Goal: Task Accomplishment & Management: Use online tool/utility

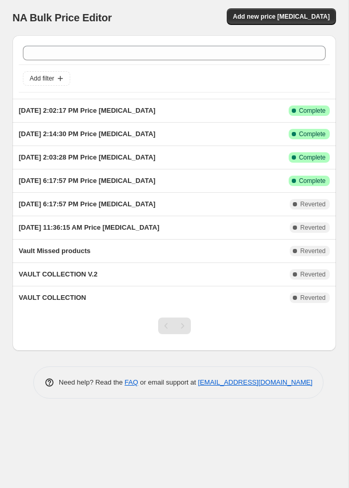
click at [160, 83] on div "Add filter" at bounding box center [174, 78] width 302 height 15
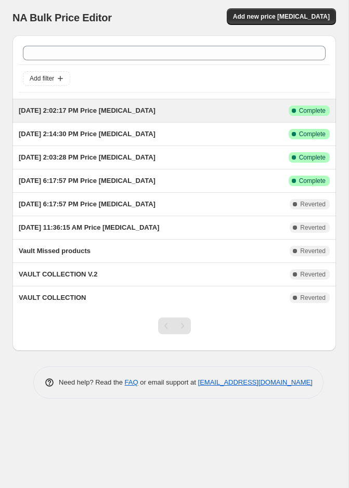
click at [175, 119] on div "[DATE] 2:02:17 PM Price [MEDICAL_DATA] This job ran on [DATE]. Success Complete…" at bounding box center [173, 110] width 323 height 23
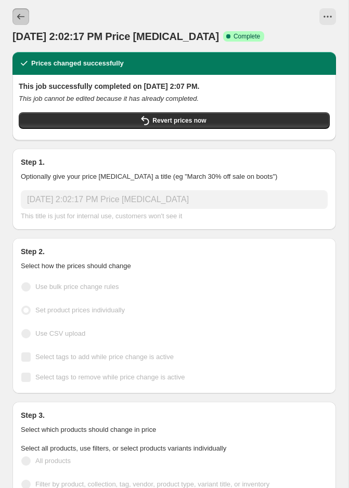
click at [14, 15] on button "Price change jobs" at bounding box center [20, 16] width 17 height 17
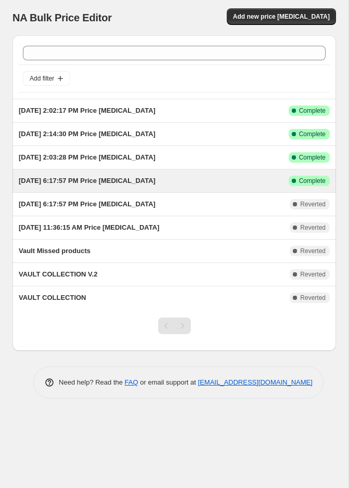
click at [147, 171] on div "[DATE] 6:17:57 PM Price [MEDICAL_DATA] This job ran on [DATE]. Success Complete…" at bounding box center [173, 180] width 323 height 23
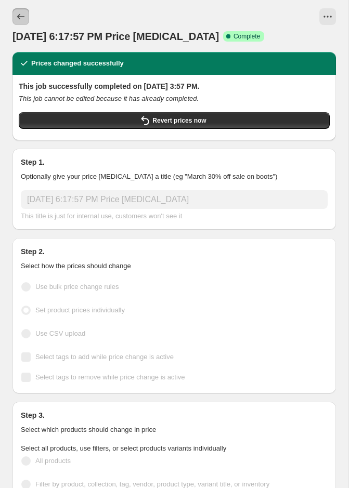
click at [21, 8] on button "Price change jobs" at bounding box center [20, 16] width 17 height 17
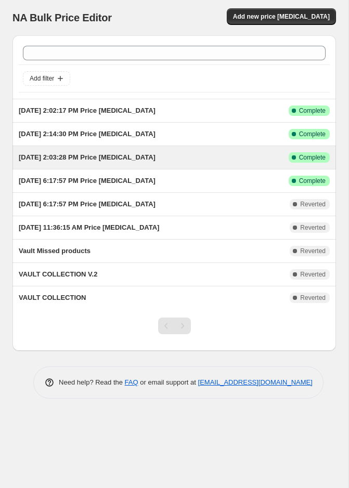
click at [137, 161] on div "[DATE] 2:03:28 PM Price [MEDICAL_DATA]" at bounding box center [154, 157] width 270 height 10
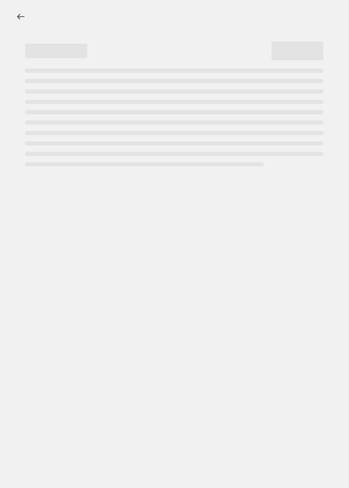
select select "collection"
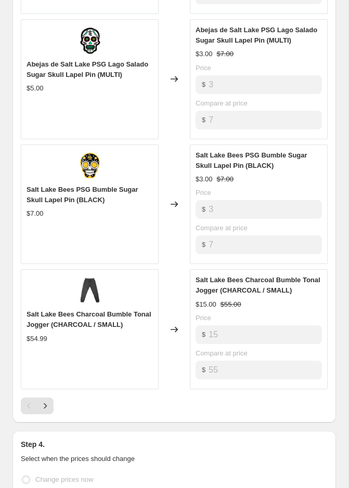
scroll to position [946, 0]
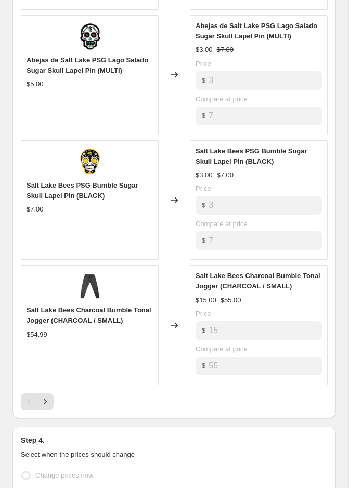
click at [251, 279] on span "Salt Lake Bees Charcoal Bumble Tonal Jogger (CHARCOAL / SMALL)" at bounding box center [257, 281] width 125 height 18
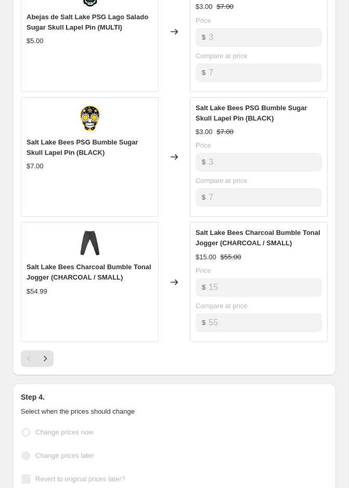
scroll to position [1053, 0]
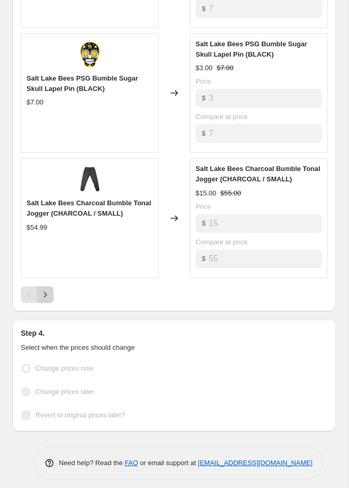
click at [47, 289] on icon "Next" at bounding box center [45, 294] width 10 height 10
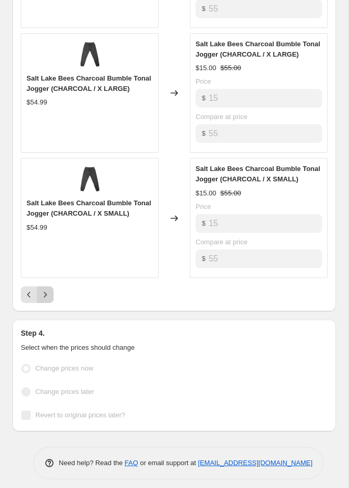
click at [47, 297] on button "Next" at bounding box center [45, 294] width 17 height 17
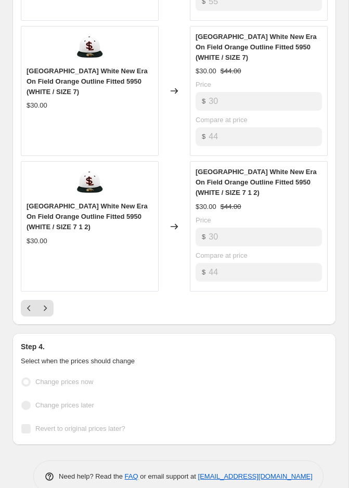
scroll to position [1074, 0]
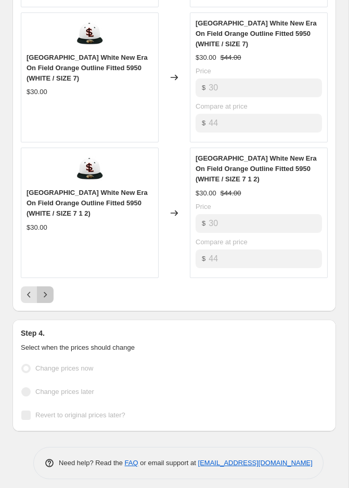
click at [46, 290] on icon "Next" at bounding box center [45, 294] width 10 height 10
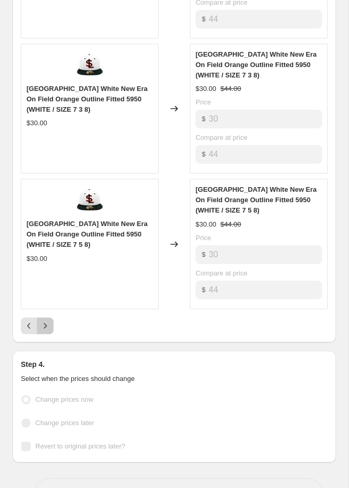
click at [44, 321] on icon "Next" at bounding box center [45, 326] width 10 height 10
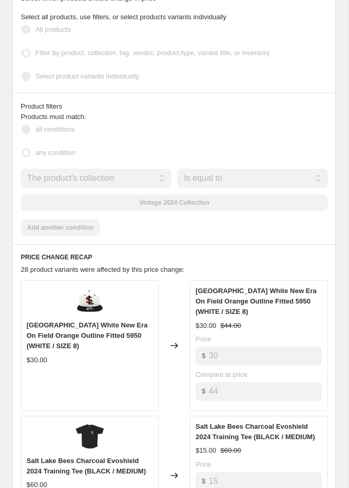
scroll to position [433, 0]
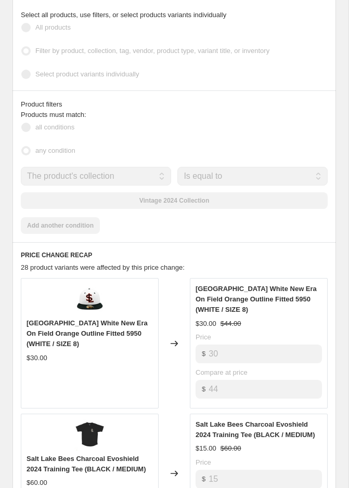
click at [104, 326] on span "[GEOGRAPHIC_DATA] White New Era On Field Orange Outline Fitted 5950 (WHITE / SI…" at bounding box center [86, 333] width 121 height 29
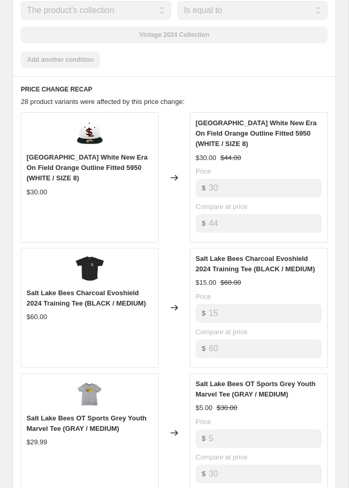
scroll to position [939, 0]
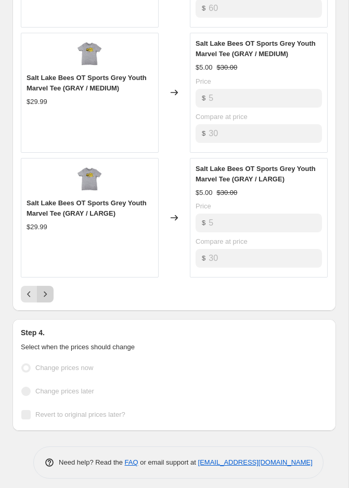
click at [48, 289] on icon "Next" at bounding box center [45, 294] width 10 height 10
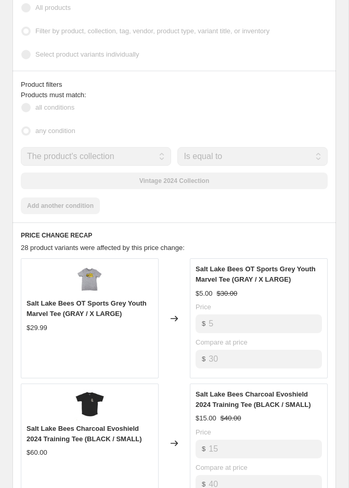
scroll to position [478, 0]
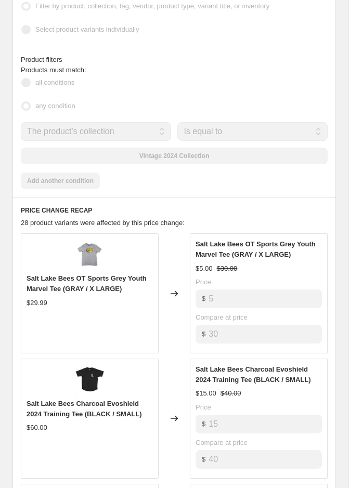
click at [97, 258] on img at bounding box center [89, 254] width 31 height 31
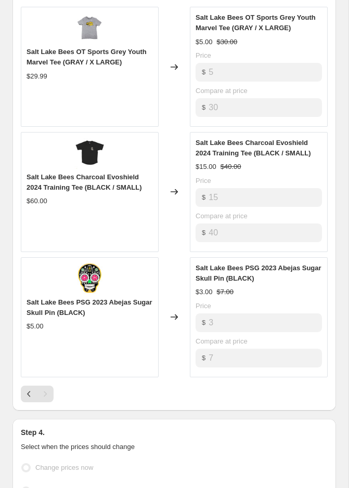
scroll to position [711, 0]
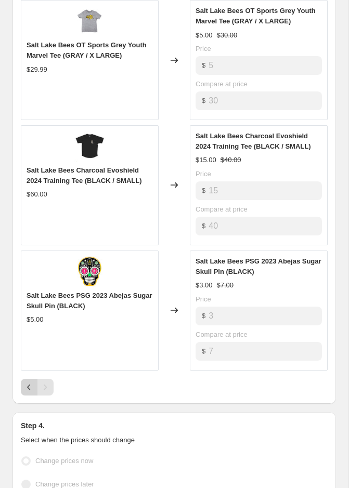
click at [28, 388] on button "Previous" at bounding box center [29, 387] width 17 height 17
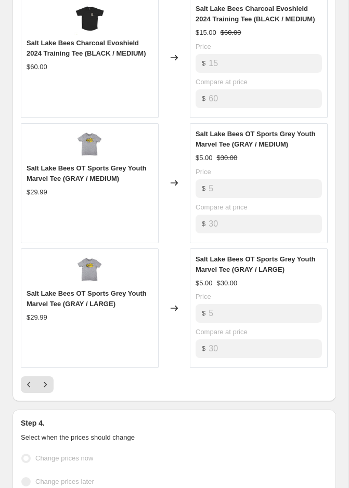
scroll to position [939, 0]
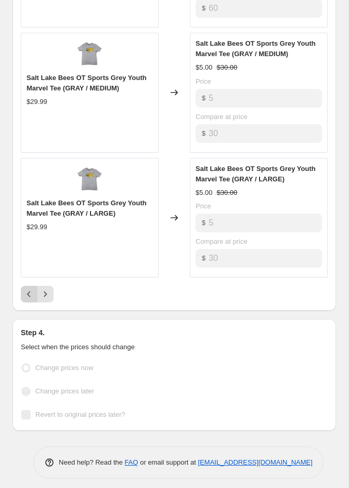
click at [33, 292] on icon "Previous" at bounding box center [29, 294] width 10 height 10
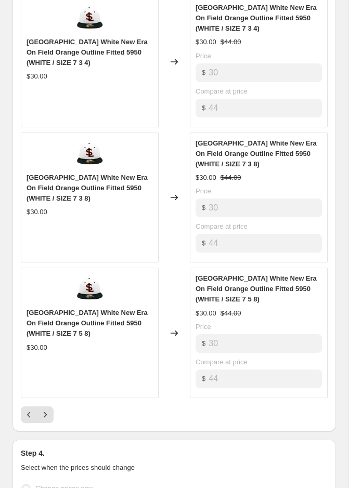
scroll to position [982, 0]
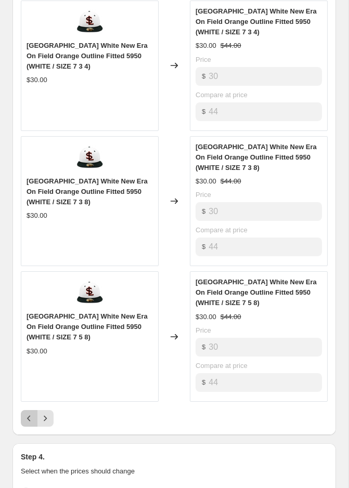
click at [29, 415] on icon "Previous" at bounding box center [29, 418] width 10 height 10
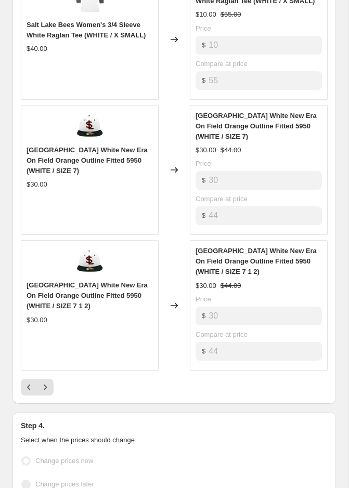
click at [19, 384] on div "PRICE CHANGE RECAP 28 product variants were affected by this price change: Salt…" at bounding box center [173, 49] width 323 height 710
click at [24, 385] on icon "Previous" at bounding box center [29, 387] width 10 height 10
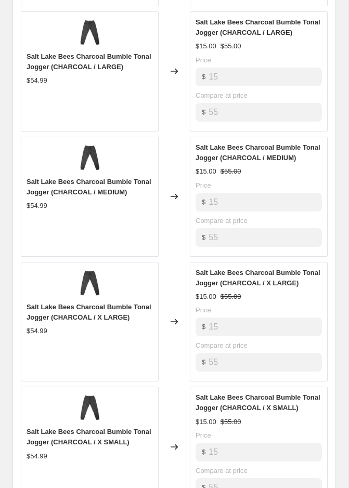
scroll to position [1053, 0]
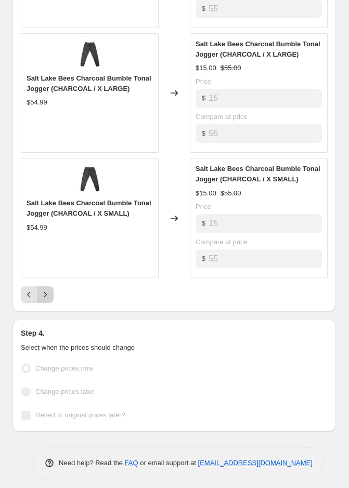
click at [51, 291] on button "Next" at bounding box center [45, 294] width 17 height 17
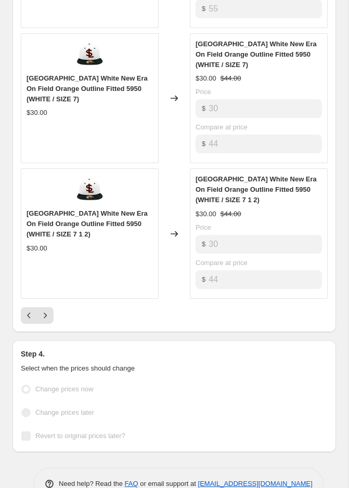
click at [50, 317] on button "Next" at bounding box center [45, 315] width 17 height 17
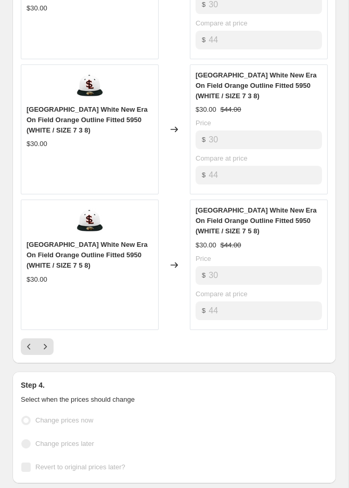
click at [54, 338] on div at bounding box center [174, 346] width 306 height 17
click at [52, 338] on button "Next" at bounding box center [45, 346] width 17 height 17
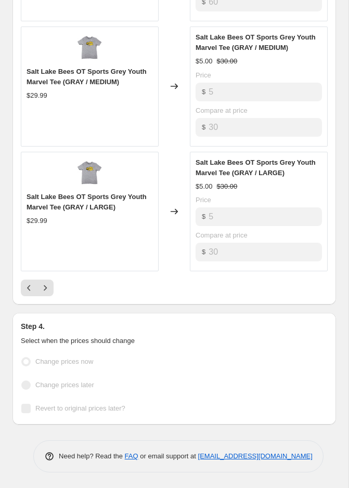
scroll to position [939, 0]
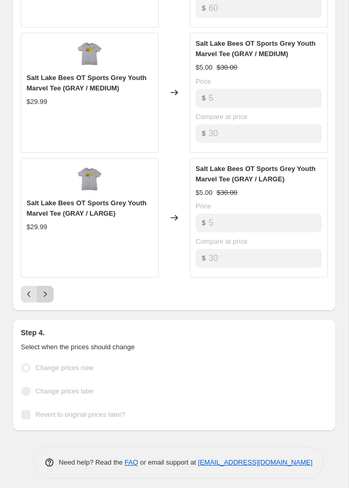
click at [49, 294] on button "Next" at bounding box center [45, 294] width 17 height 17
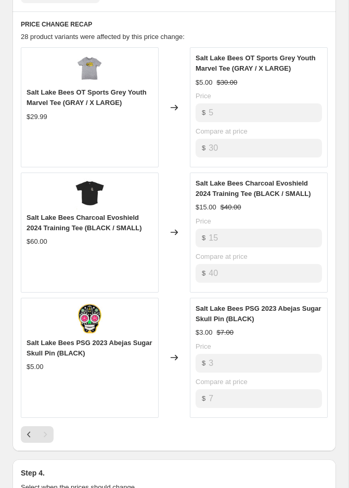
scroll to position [804, 0]
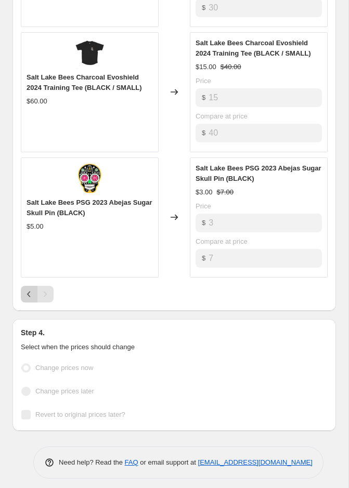
click at [33, 289] on icon "Previous" at bounding box center [29, 294] width 10 height 10
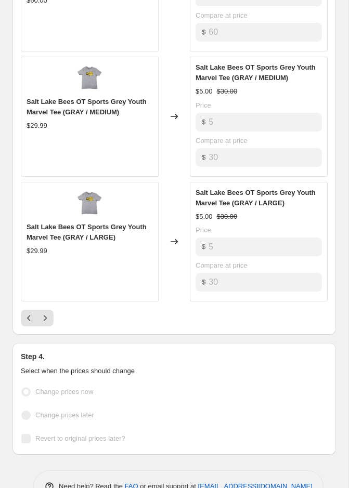
scroll to position [919, 0]
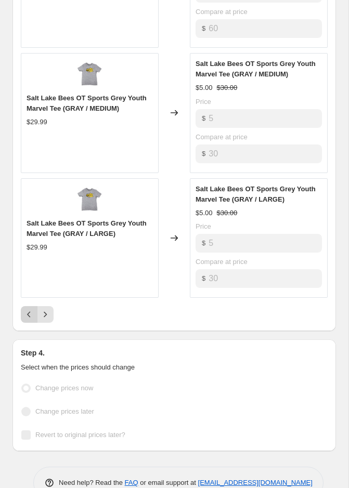
click at [29, 314] on button "Previous" at bounding box center [29, 314] width 17 height 17
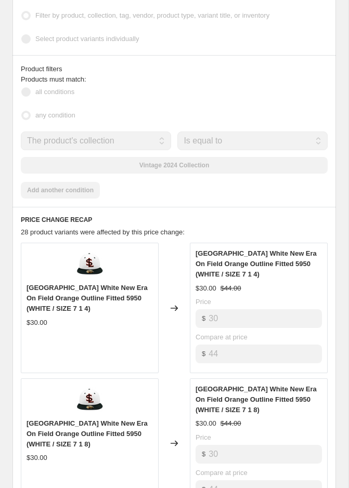
scroll to position [429, 0]
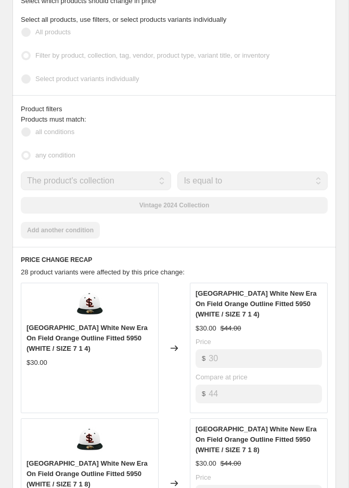
click at [91, 308] on img at bounding box center [89, 303] width 31 height 31
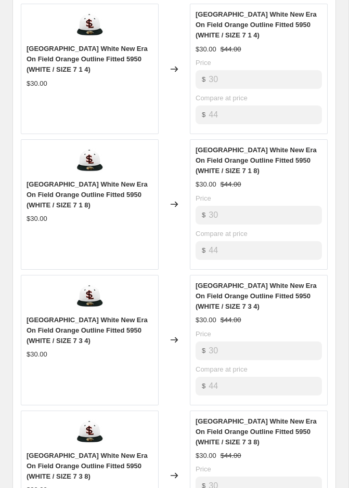
scroll to position [1105, 0]
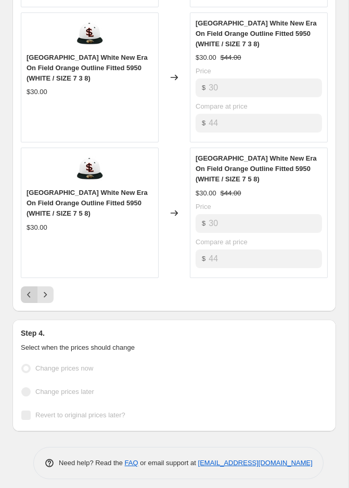
click at [24, 289] on icon "Previous" at bounding box center [29, 294] width 10 height 10
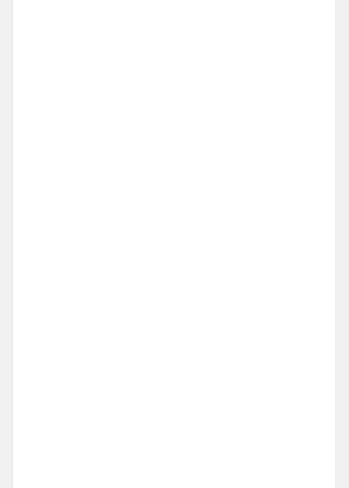
scroll to position [1074, 0]
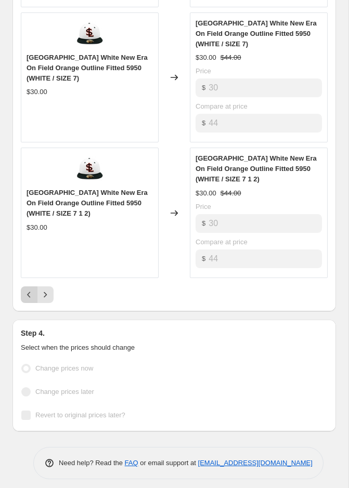
click at [29, 289] on icon "Previous" at bounding box center [29, 294] width 10 height 10
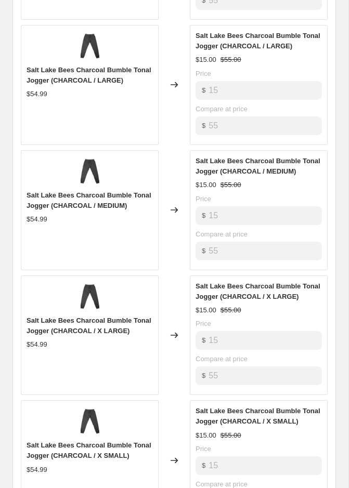
scroll to position [1053, 0]
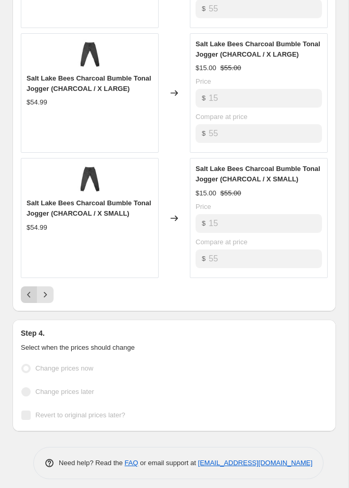
click at [28, 289] on icon "Previous" at bounding box center [29, 294] width 10 height 10
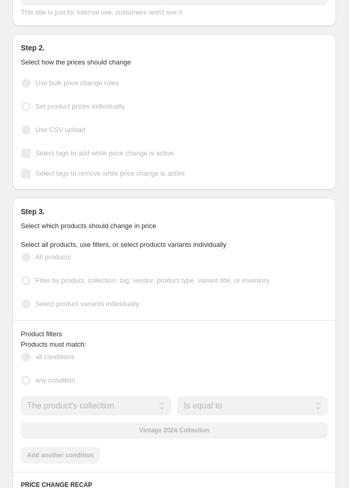
scroll to position [0, 0]
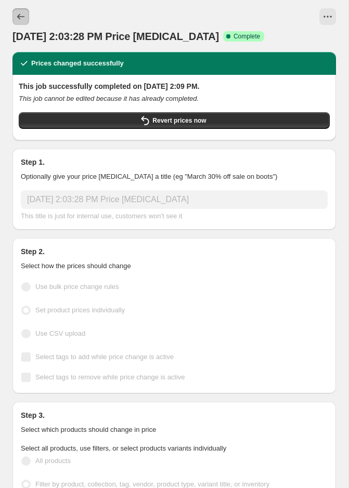
click at [16, 12] on icon "Price change jobs" at bounding box center [21, 16] width 10 height 10
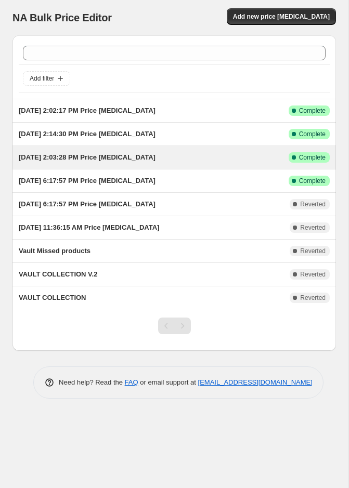
click at [134, 161] on span "[DATE] 2:03:28 PM Price [MEDICAL_DATA]" at bounding box center [87, 157] width 137 height 8
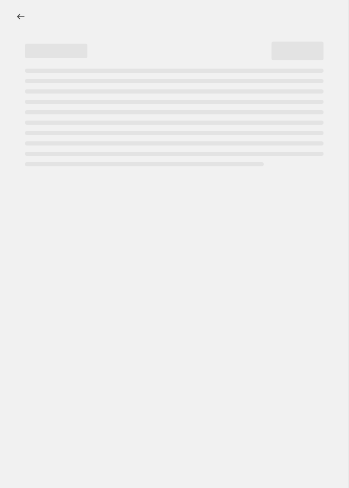
select select "collection"
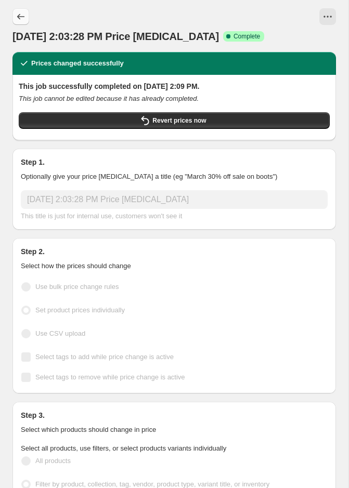
click at [22, 10] on button "Price change jobs" at bounding box center [20, 16] width 17 height 17
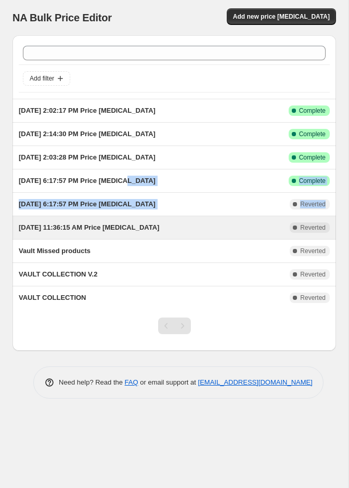
drag, startPoint x: 123, startPoint y: 180, endPoint x: 19, endPoint y: 231, distance: 115.2
click at [19, 231] on ul "[DATE] 2:02:17 PM Price [MEDICAL_DATA] This job ran on [DATE]. Success Complete…" at bounding box center [173, 204] width 323 height 210
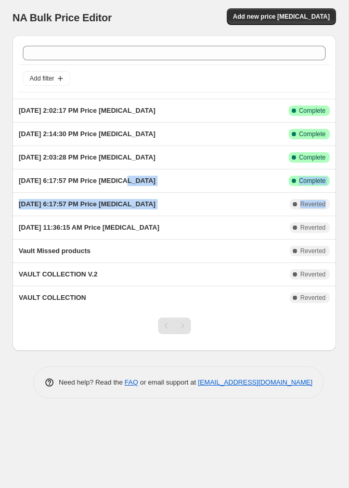
click at [1, 230] on div "NA Bulk Price Editor. This page is ready NA Bulk Price Editor Add new price [ME…" at bounding box center [174, 207] width 348 height 414
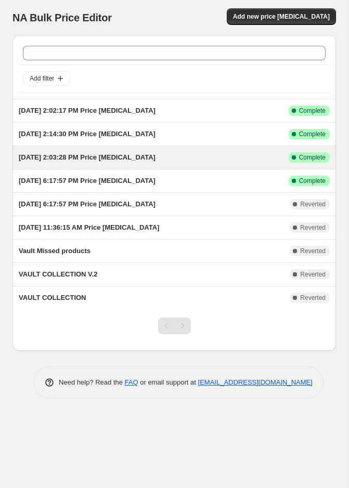
click at [89, 158] on span "[DATE] 2:03:28 PM Price [MEDICAL_DATA]" at bounding box center [87, 157] width 137 height 8
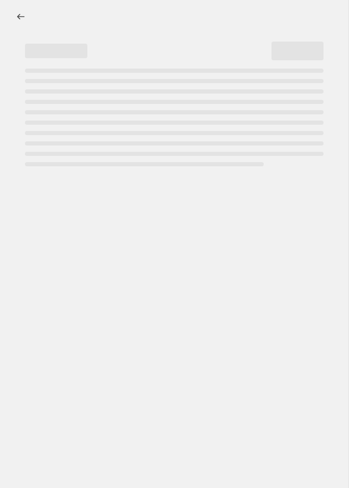
select select "collection"
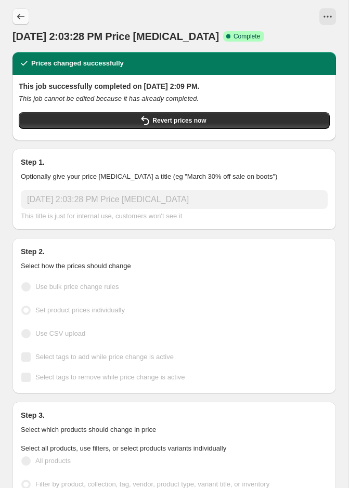
click at [20, 9] on button "Price change jobs" at bounding box center [20, 16] width 17 height 17
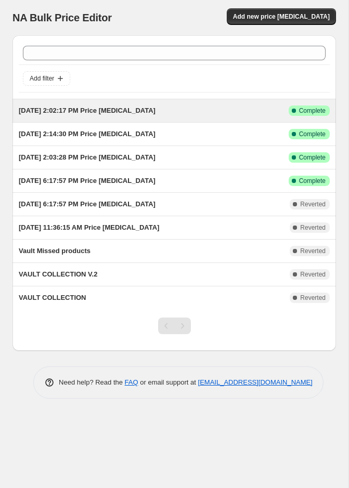
click at [97, 108] on span "[DATE] 2:02:17 PM Price [MEDICAL_DATA]" at bounding box center [87, 110] width 137 height 8
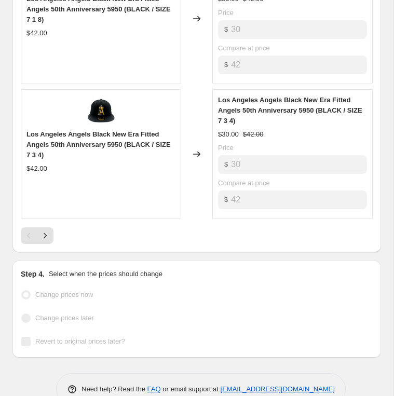
scroll to position [1018, 0]
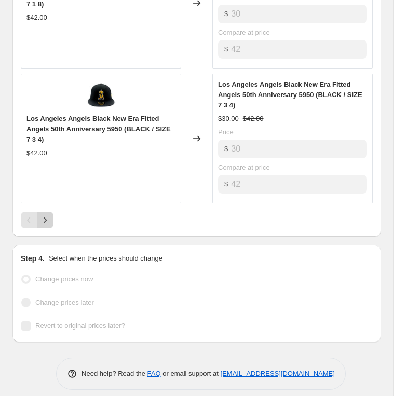
click at [49, 219] on button "Next" at bounding box center [45, 220] width 17 height 17
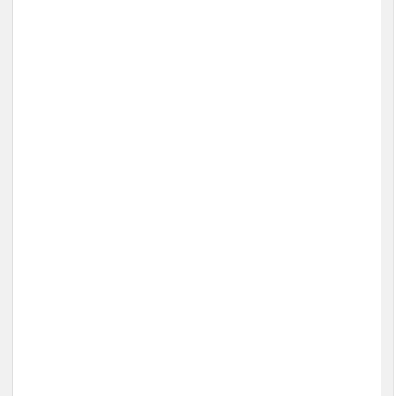
scroll to position [997, 0]
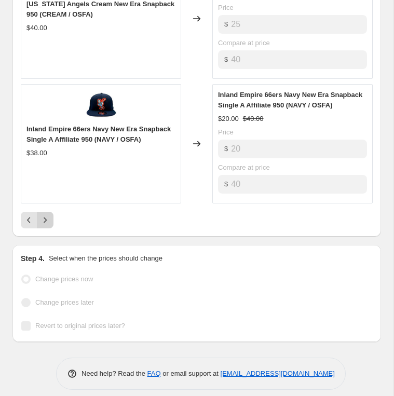
click at [49, 219] on button "Next" at bounding box center [45, 220] width 17 height 17
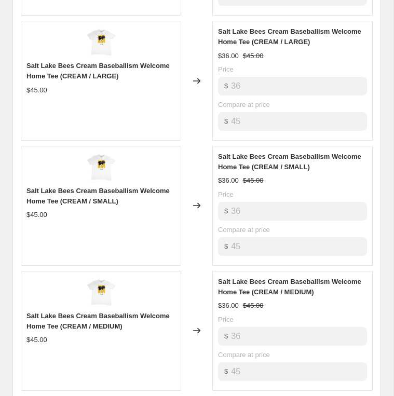
scroll to position [966, 0]
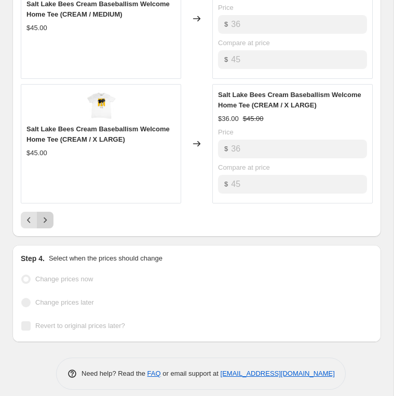
click at [49, 218] on button "Next" at bounding box center [45, 220] width 17 height 17
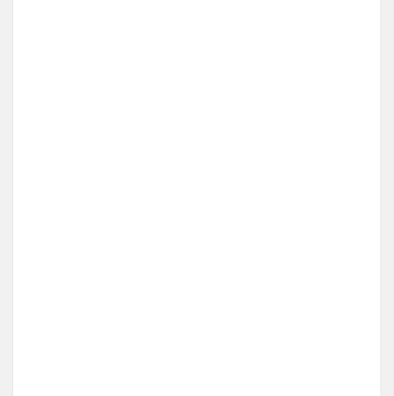
scroll to position [593, 0]
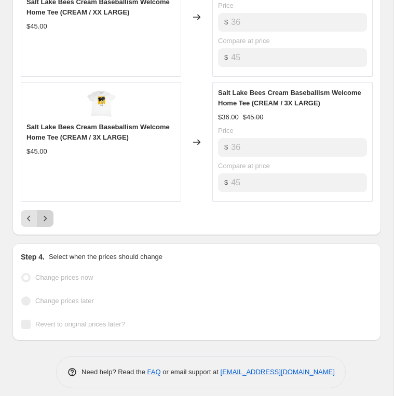
click at [49, 218] on div "Pagination" at bounding box center [45, 218] width 17 height 17
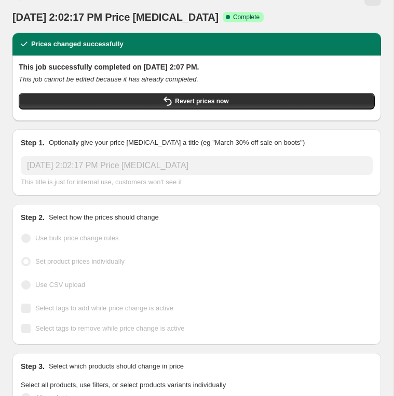
scroll to position [0, 0]
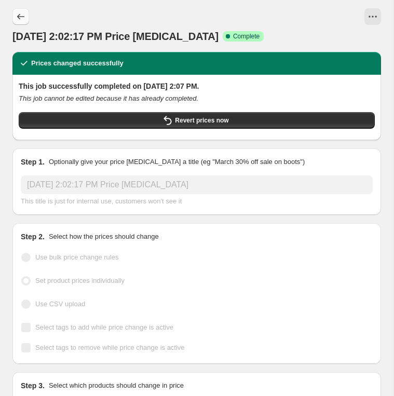
click at [24, 24] on button "Price change jobs" at bounding box center [20, 16] width 17 height 17
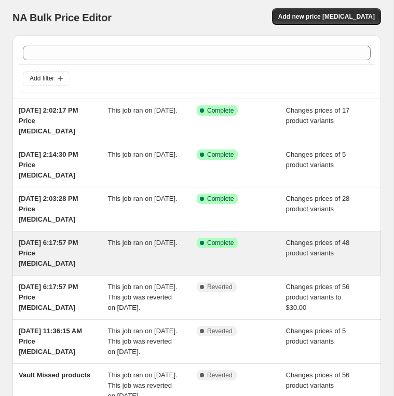
click at [97, 238] on div "[DATE] 6:17:57 PM Price [MEDICAL_DATA]" at bounding box center [63, 253] width 89 height 31
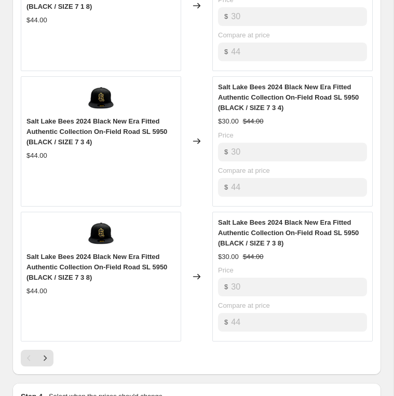
scroll to position [1018, 0]
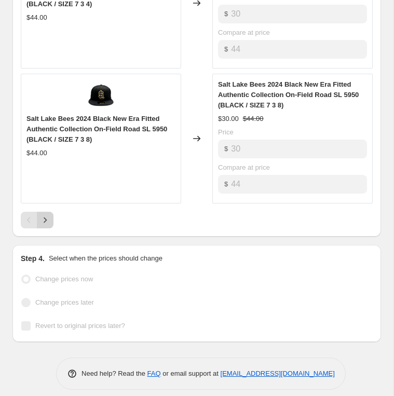
click at [49, 217] on icon "Next" at bounding box center [45, 220] width 10 height 10
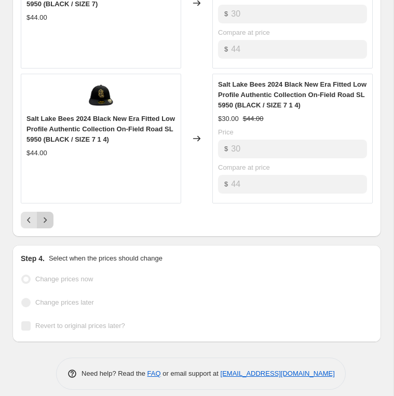
scroll to position [0, 0]
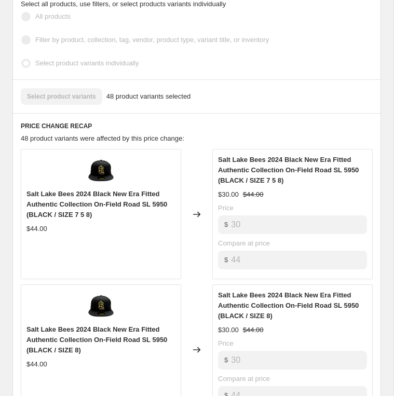
click at [135, 130] on h6 "PRICE CHANGE RECAP" at bounding box center [197, 126] width 352 height 8
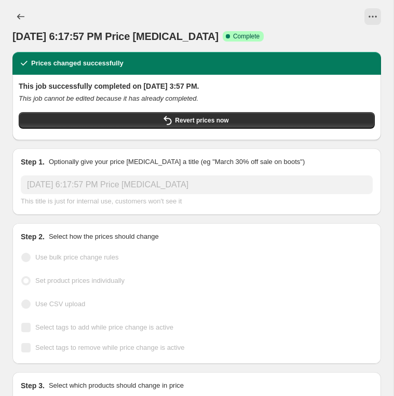
click at [122, 211] on div "Step 1. Optionally give your price [MEDICAL_DATA] a title (eg "March 30% off sa…" at bounding box center [196, 182] width 369 height 66
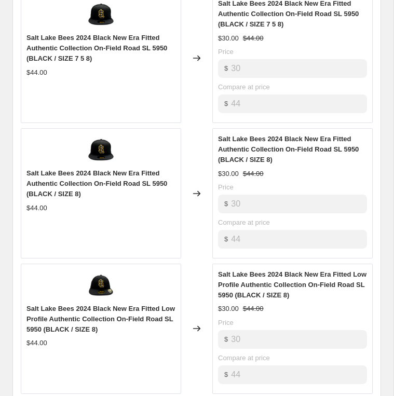
scroll to position [1018, 0]
